Goal: Information Seeking & Learning: Check status

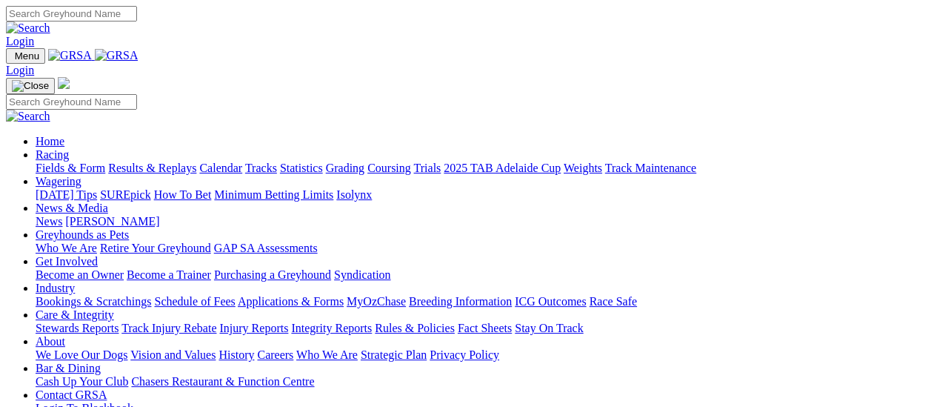
click at [155, 162] on link "Results & Replays" at bounding box center [152, 168] width 88 height 13
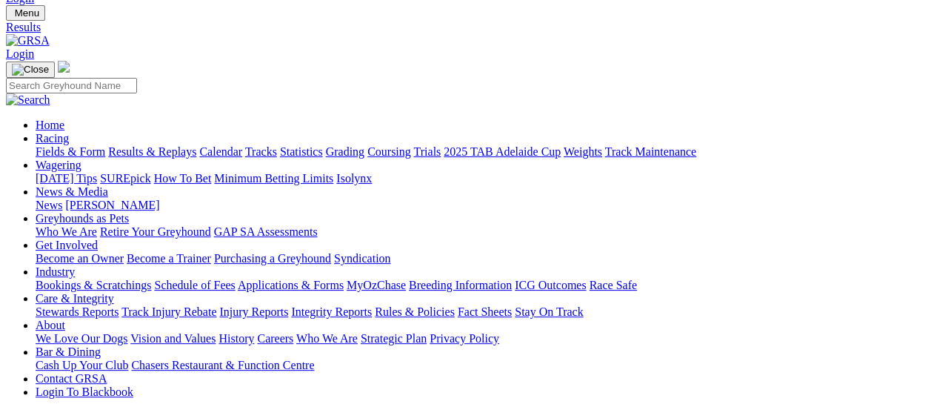
scroll to position [74, 0]
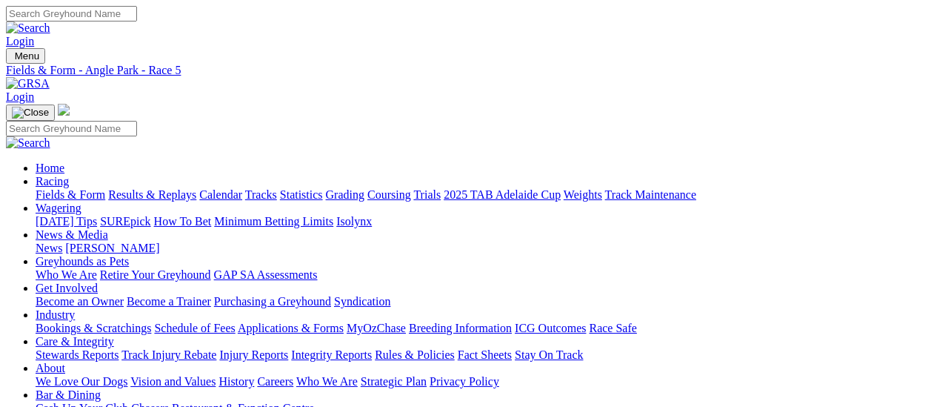
scroll to position [148, 0]
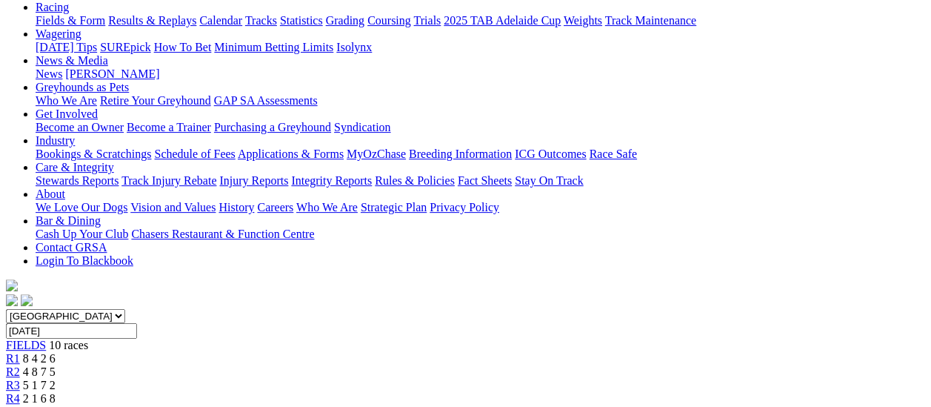
scroll to position [148, 0]
